Goal: Transaction & Acquisition: Purchase product/service

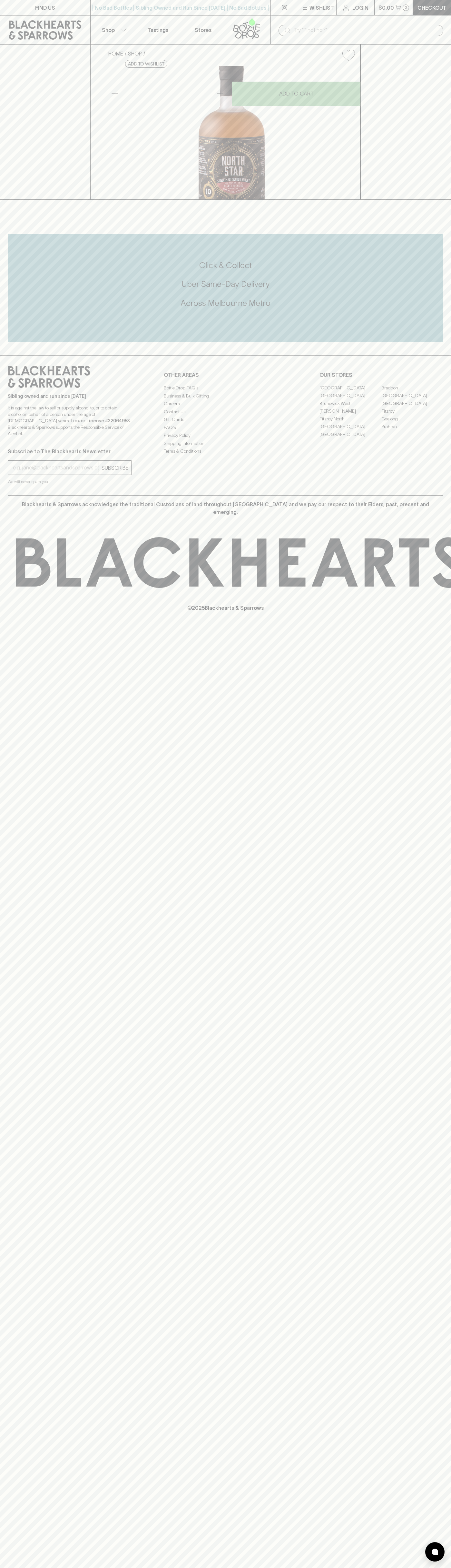
click at [344, 20] on div "​" at bounding box center [361, 30] width 180 height 29
click at [422, 1083] on div "FIND US | No Bad Bottles | Sibling Owned and Run Since 2006 | No Bad Bottles | …" at bounding box center [225, 784] width 451 height 1568
click at [410, 1567] on html "FIND US | No Bad Bottles | Sibling Owned and Run Since 2006 | No Bad Bottles | …" at bounding box center [225, 784] width 451 height 1568
click at [9, 89] on div "HOME SHOP North Star Secret Speyside Single Malt Whisky $155.00 Add to wishlist…" at bounding box center [225, 122] width 451 height 155
